Goal: Find specific page/section: Find specific page/section

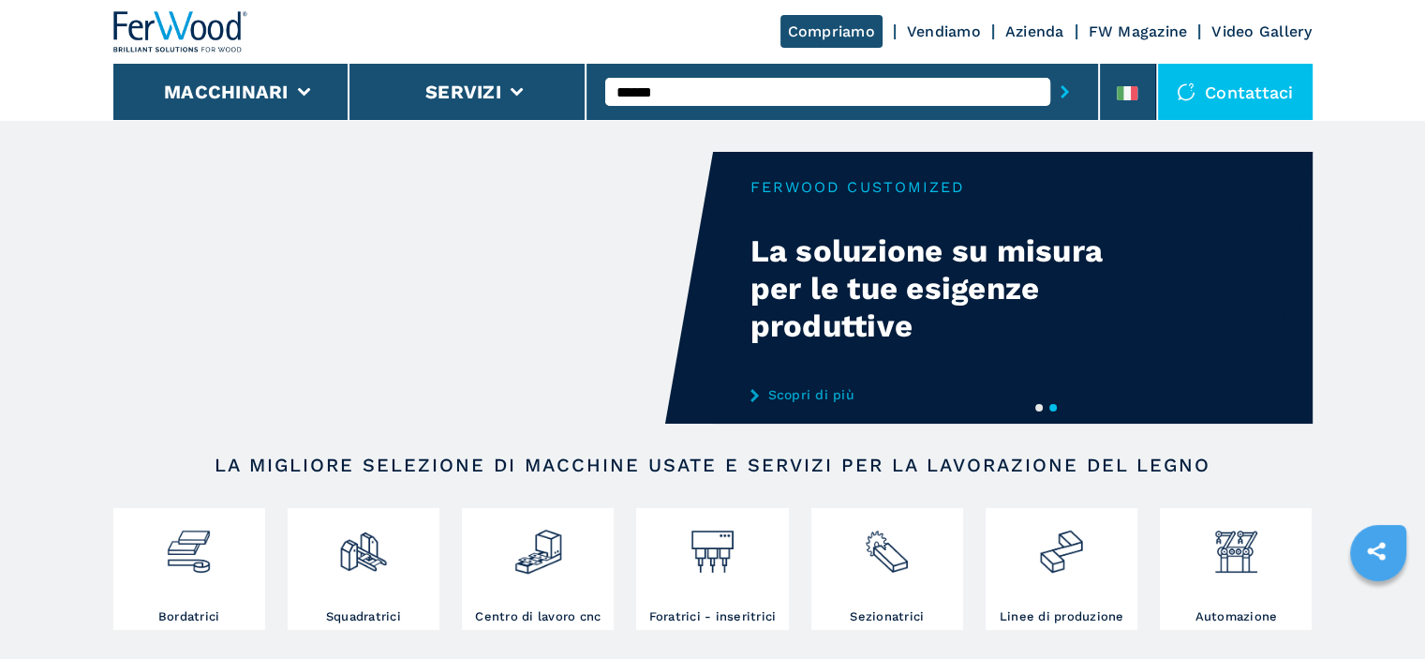
type input "******"
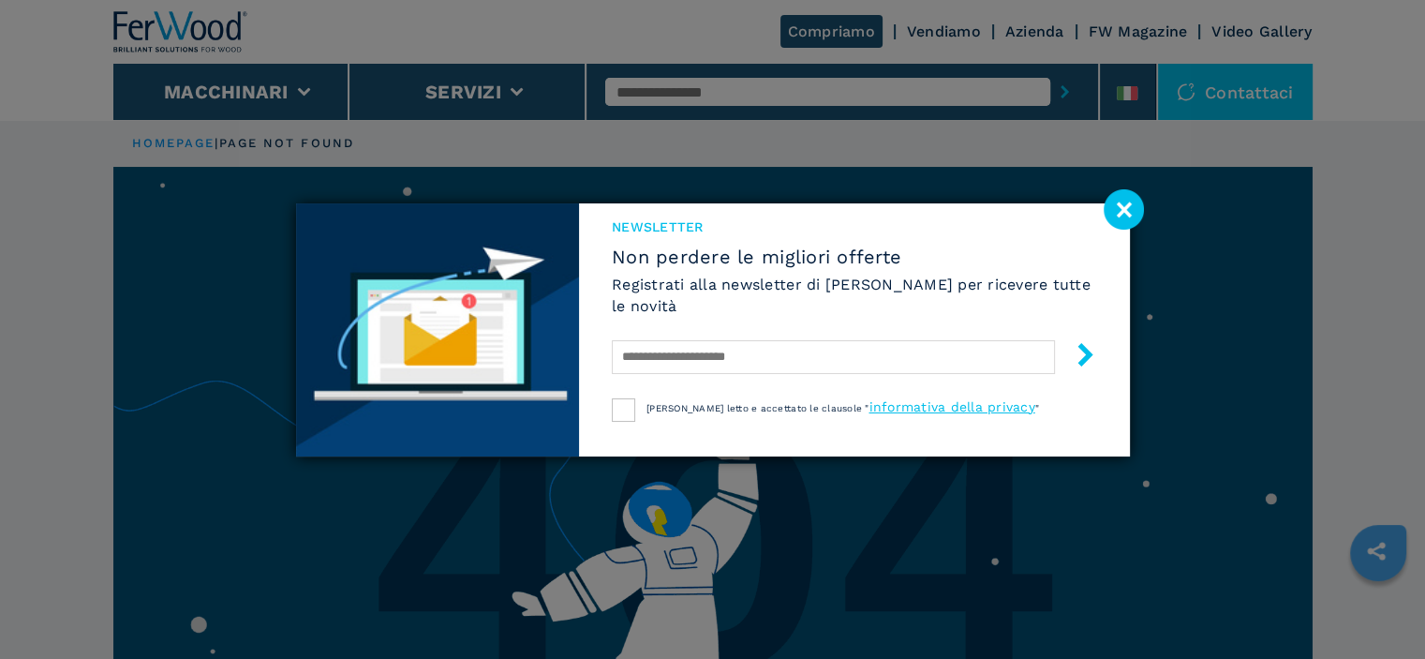
click at [1127, 216] on image at bounding box center [1124, 209] width 40 height 40
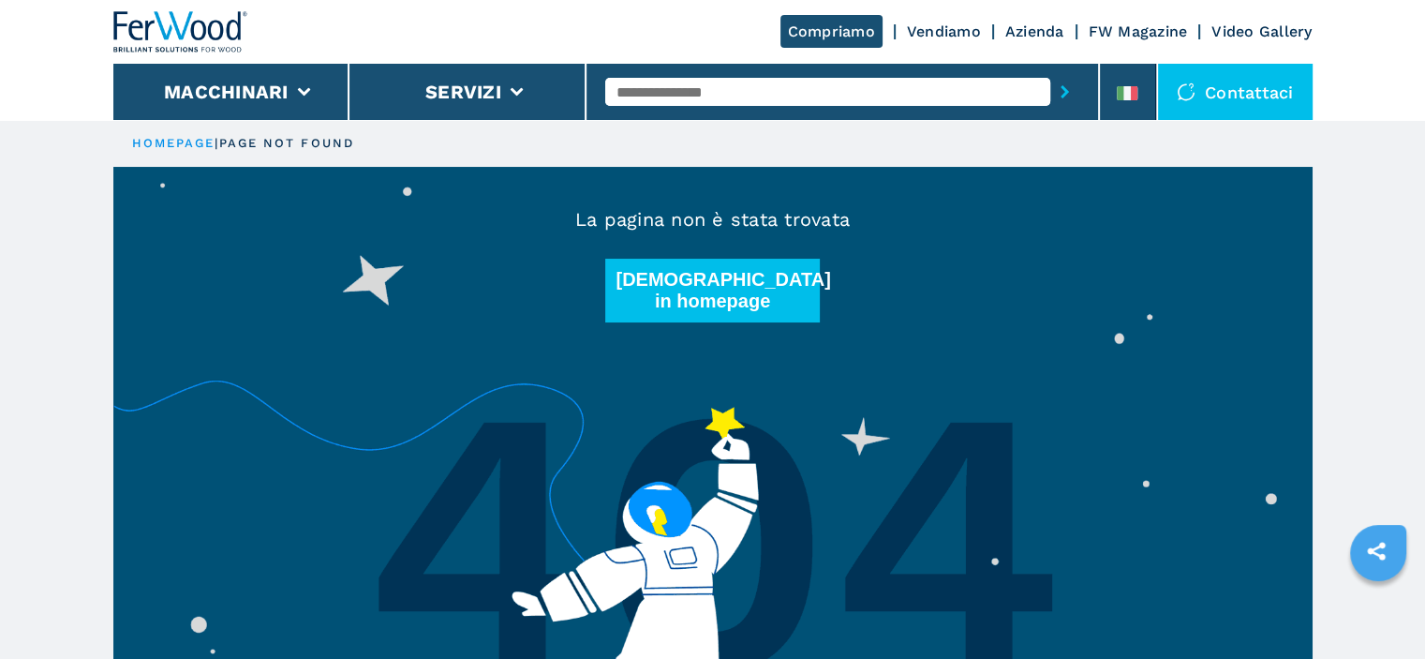
click at [690, 90] on input "text" at bounding box center [827, 92] width 445 height 28
type input "******"
